Goal: Task Accomplishment & Management: Manage account settings

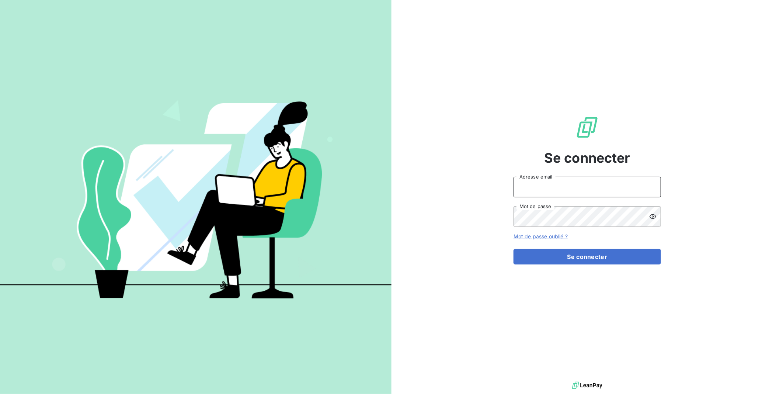
type input "v.mechineau@l-l-a.fr"
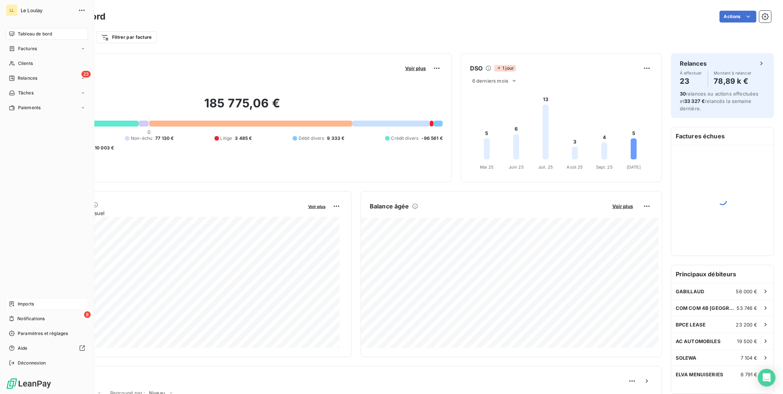
click at [28, 304] on span "Imports" at bounding box center [26, 303] width 16 height 7
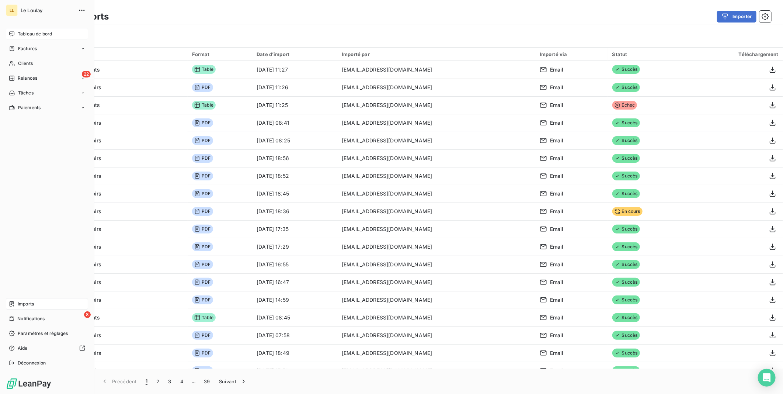
click at [34, 34] on span "Tableau de bord" at bounding box center [35, 34] width 34 height 7
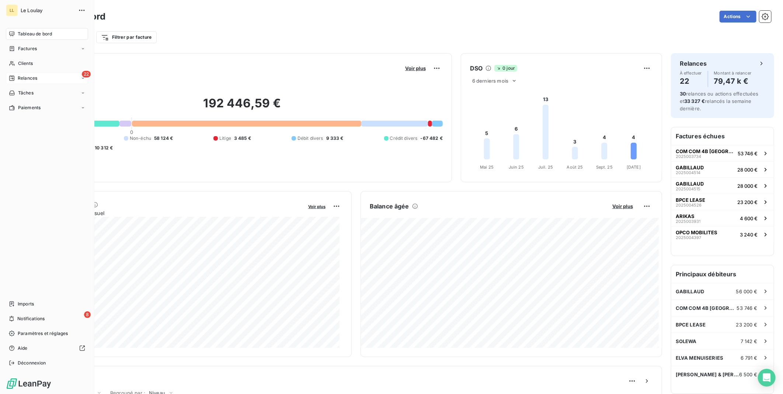
click at [28, 75] on span "Relances" at bounding box center [28, 78] width 20 height 7
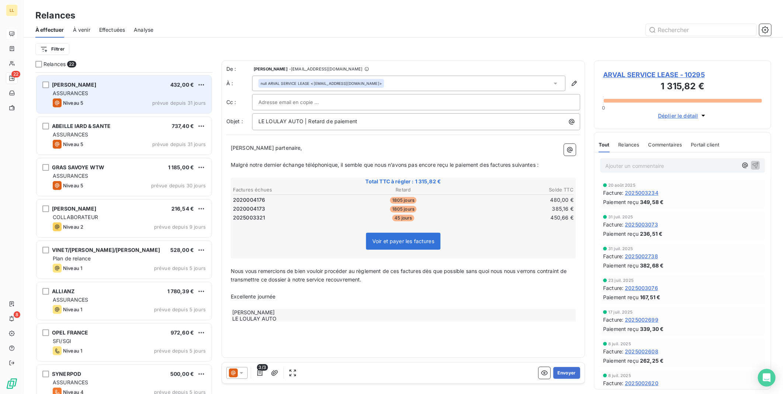
scroll to position [287, 0]
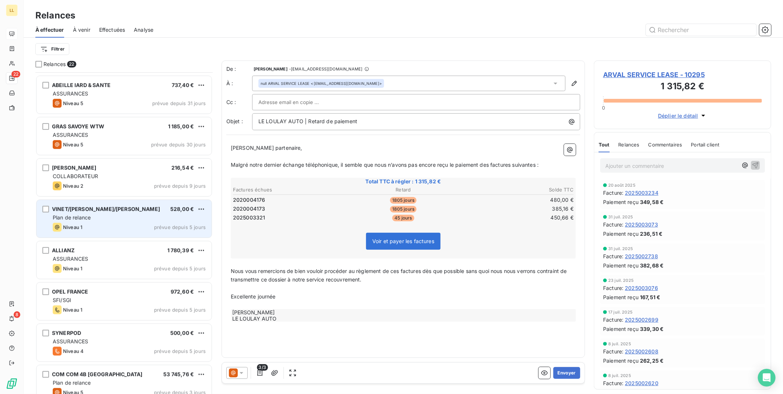
click at [144, 215] on div "Plan de relance" at bounding box center [129, 217] width 153 height 7
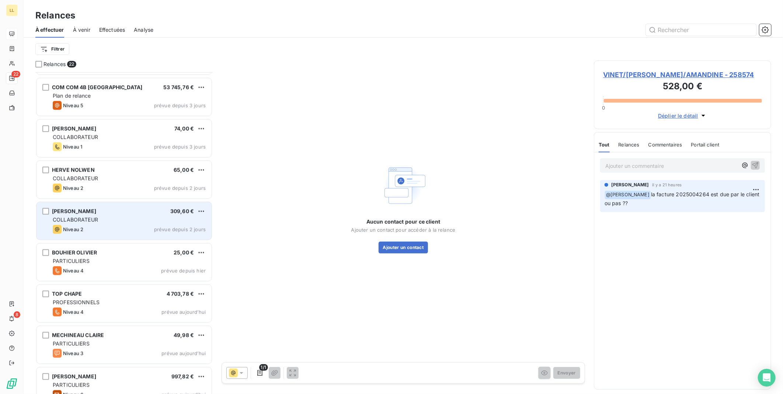
scroll to position [587, 0]
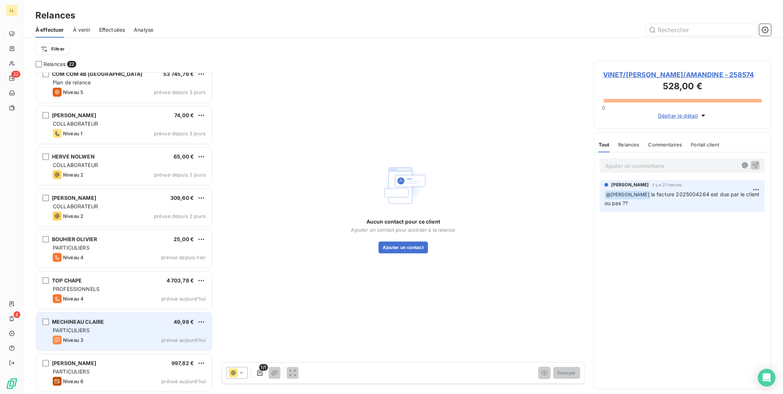
click at [109, 332] on div "PARTICULIERS" at bounding box center [129, 330] width 153 height 7
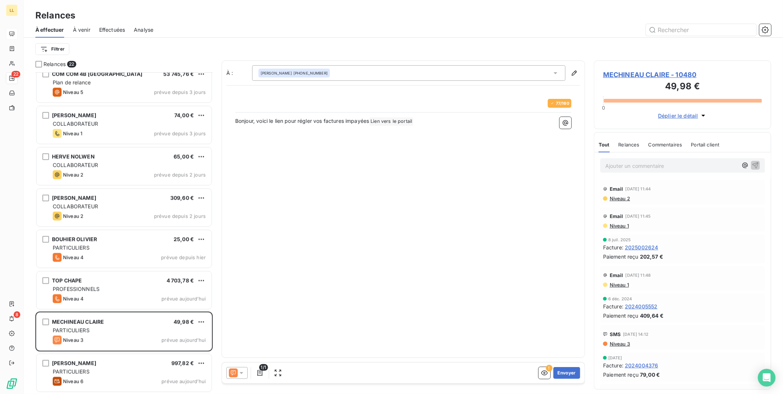
scroll to position [315, 171]
click at [563, 370] on button "Envoyer" at bounding box center [566, 373] width 27 height 12
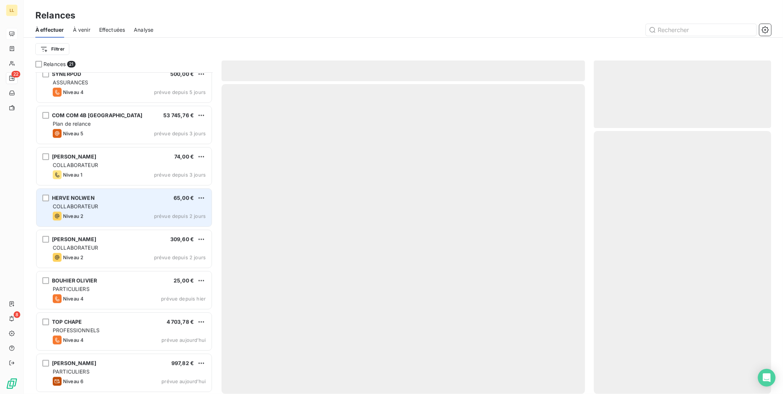
scroll to position [545, 0]
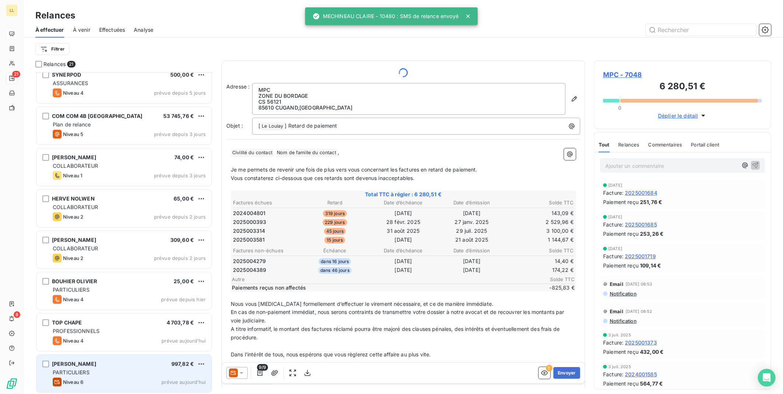
click at [123, 383] on div "Niveau 6 prévue [DATE]" at bounding box center [129, 381] width 153 height 9
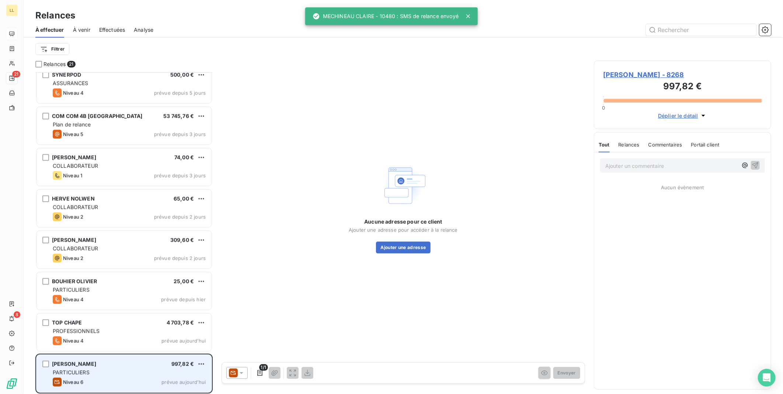
click at [123, 383] on div "Niveau 6 prévue [DATE]" at bounding box center [129, 381] width 153 height 9
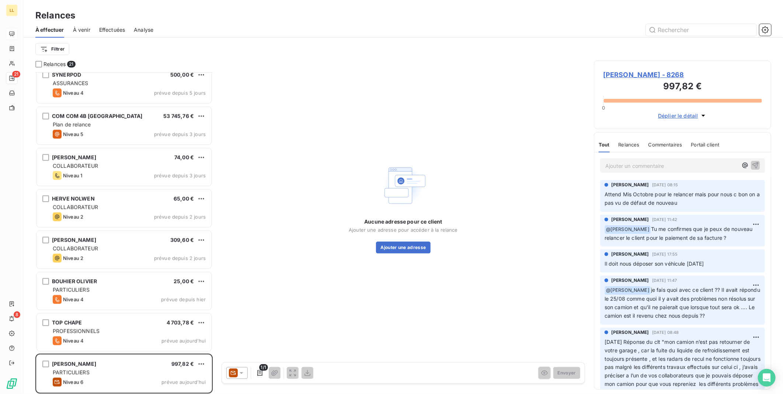
click at [244, 373] on icon at bounding box center [241, 372] width 7 height 7
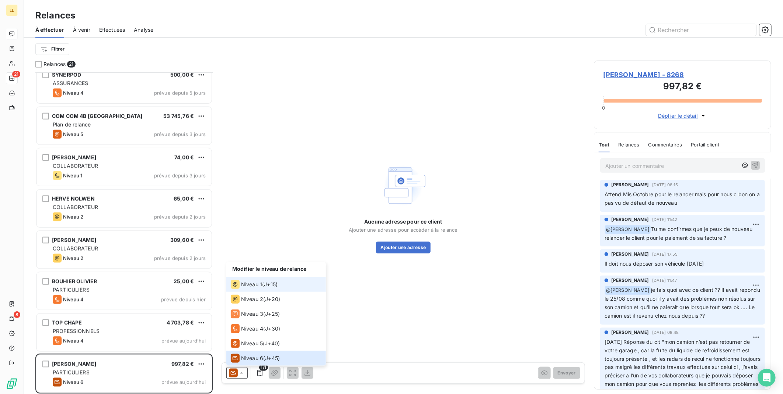
click at [265, 285] on span "J+15 )" at bounding box center [271, 283] width 14 height 7
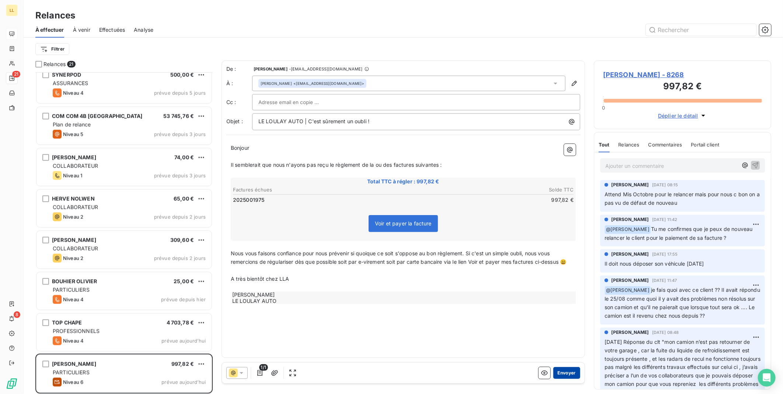
click at [570, 372] on button "Envoyer" at bounding box center [566, 373] width 27 height 12
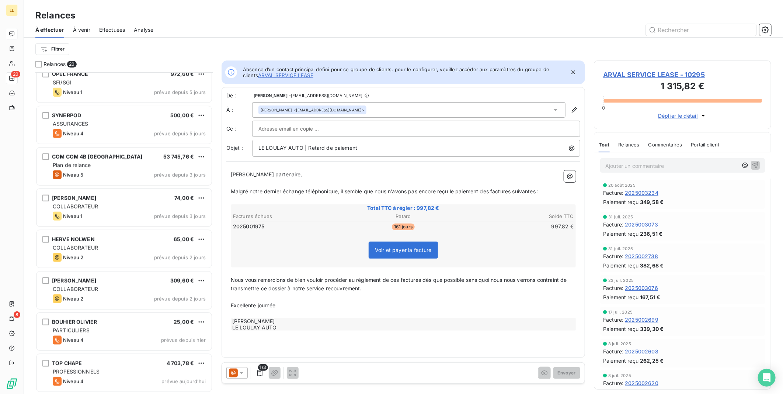
scroll to position [503, 0]
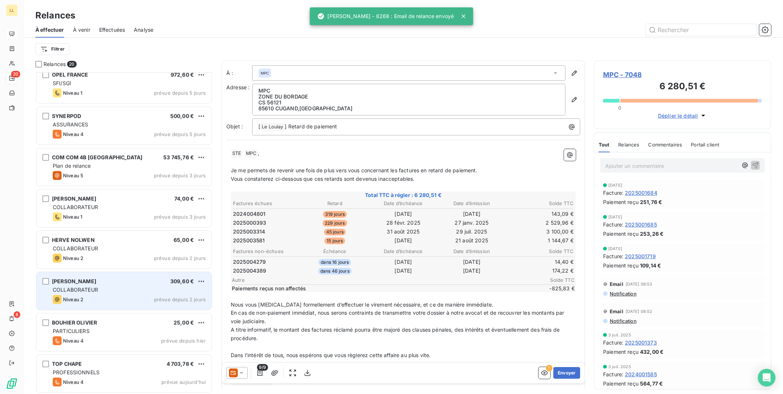
scroll to position [504, 0]
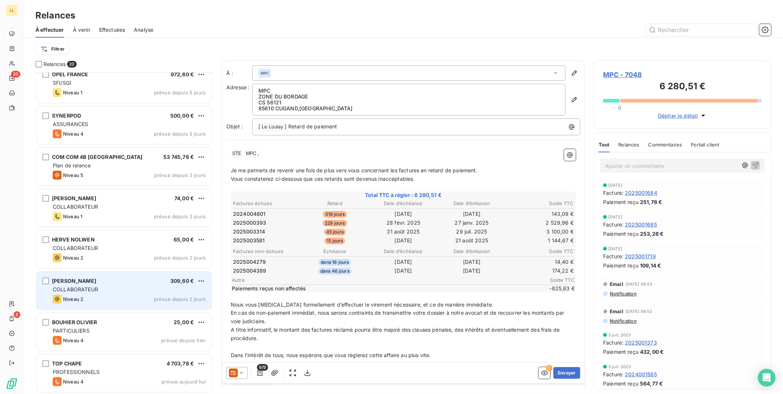
click at [124, 296] on div "Niveau 2 prévue depuis 2 jours" at bounding box center [129, 298] width 153 height 9
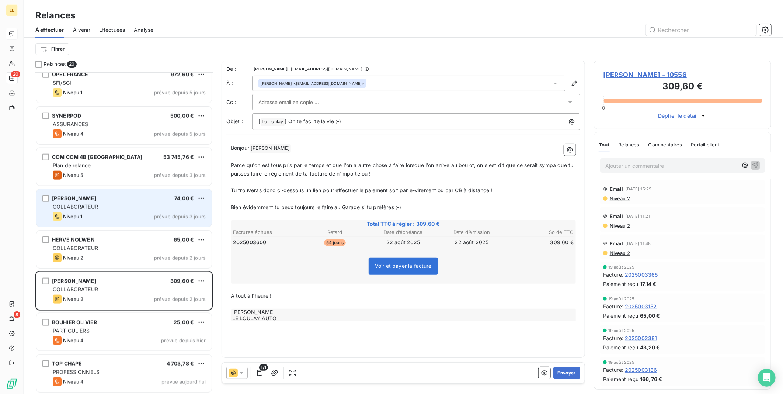
click at [125, 214] on div "Niveau 1 prévue depuis 3 jours" at bounding box center [129, 216] width 153 height 9
